Goal: Check status: Check status

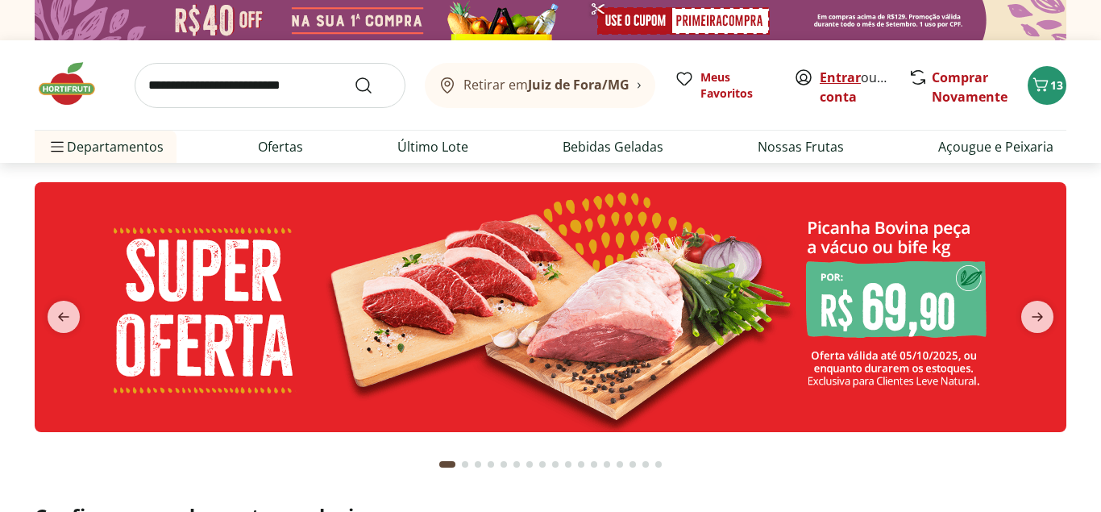
click at [849, 76] on link "Entrar" at bounding box center [840, 78] width 41 height 18
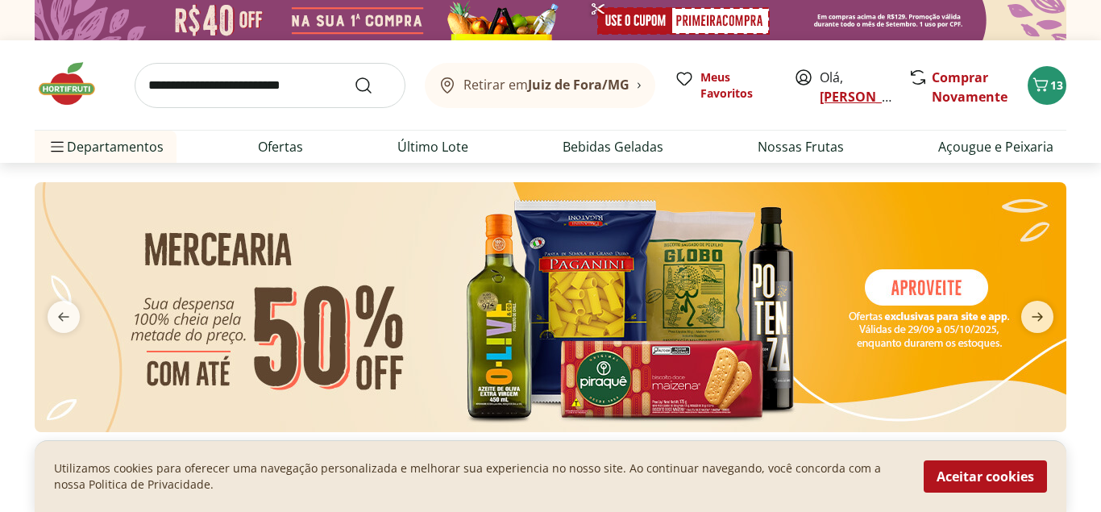
click at [845, 89] on link "[PERSON_NAME]" at bounding box center [872, 97] width 105 height 18
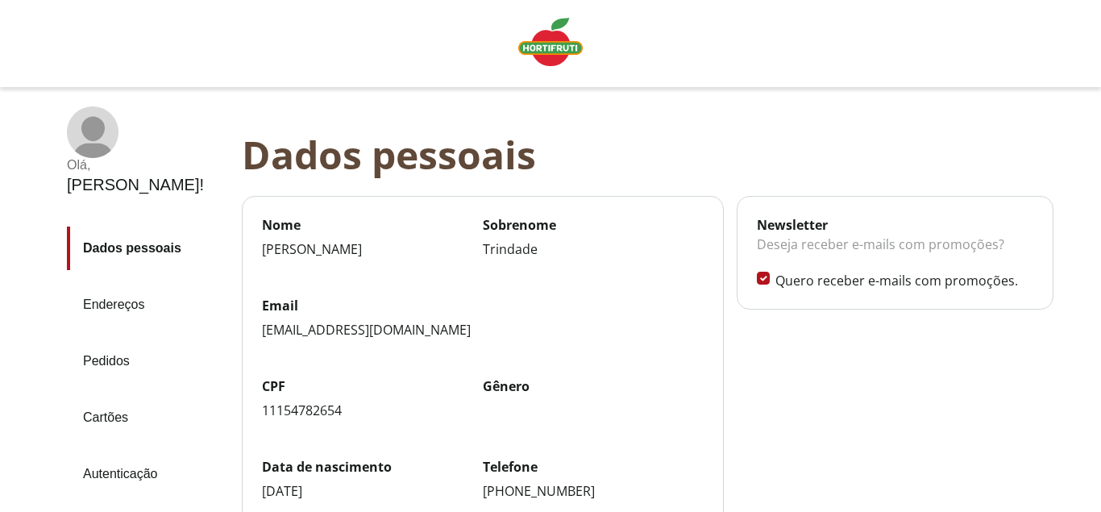
click at [111, 339] on link "Pedidos" at bounding box center [148, 361] width 162 height 44
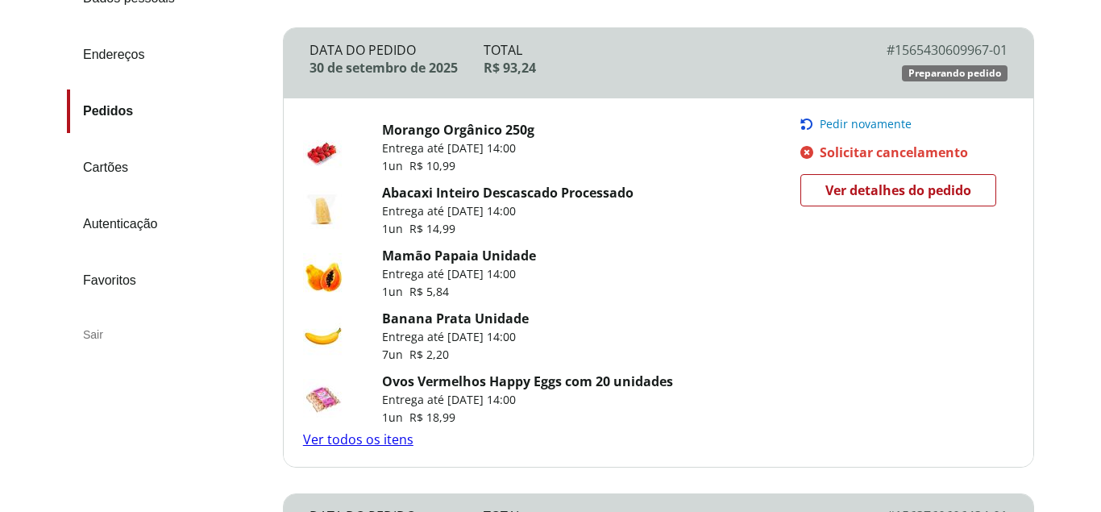
scroll to position [247, 0]
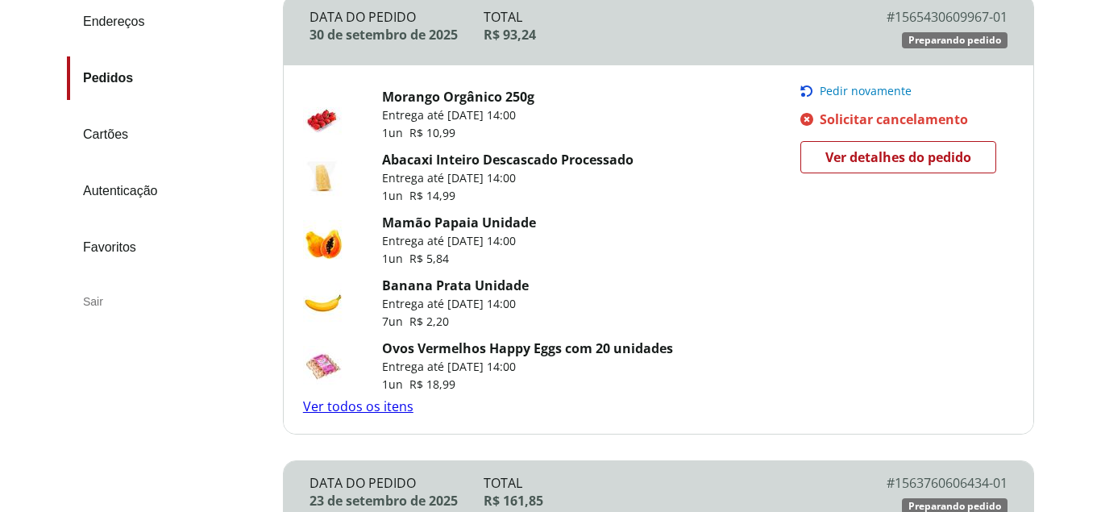
click at [885, 160] on span "Ver detalhes do pedido" at bounding box center [898, 157] width 146 height 24
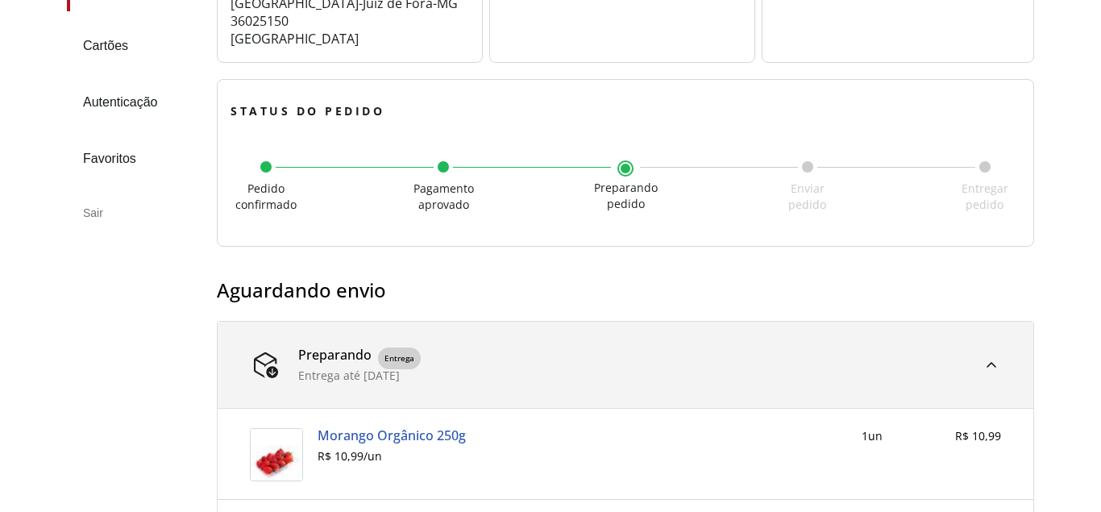
scroll to position [43, 0]
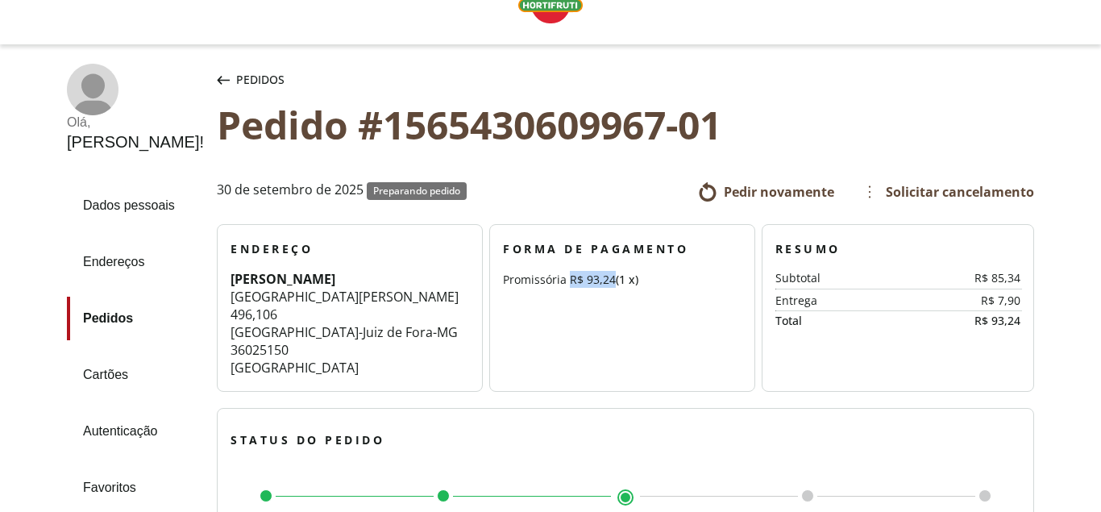
drag, startPoint x: 548, startPoint y: 279, endPoint x: 596, endPoint y: 277, distance: 47.6
click at [596, 277] on div "Promissória R$ 93,24 (1 x)" at bounding box center [622, 279] width 239 height 17
copy div "R$ 93,24"
